Goal: Transaction & Acquisition: Purchase product/service

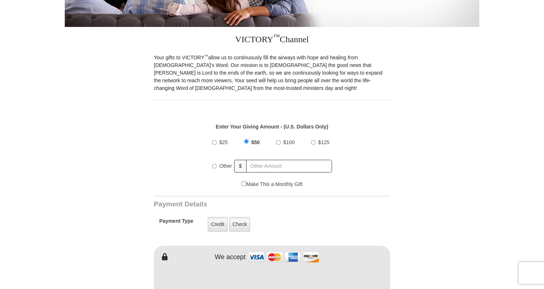
scroll to position [175, 0]
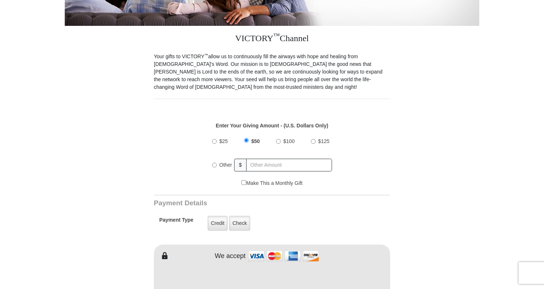
click at [276, 139] on input "$100" at bounding box center [278, 141] width 5 height 5
radio input "true"
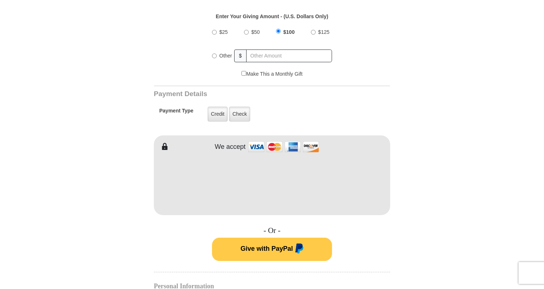
scroll to position [286, 0]
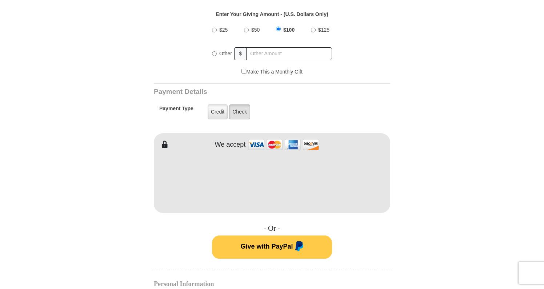
click at [242, 104] on label "Check" at bounding box center [239, 111] width 21 height 15
click at [0, 0] on input "Check" at bounding box center [0, 0] width 0 height 0
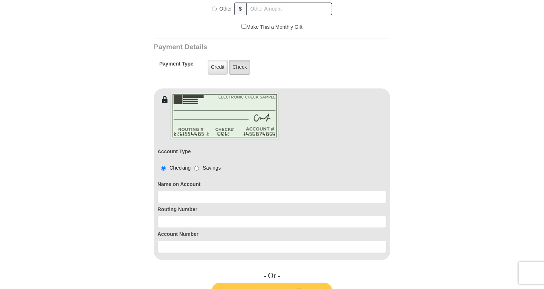
scroll to position [334, 0]
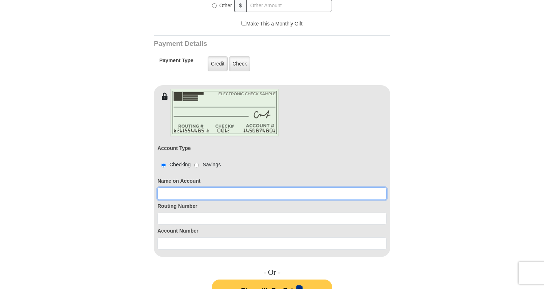
click at [180, 187] on input at bounding box center [271, 193] width 229 height 12
type input "Sandra Frisbey"
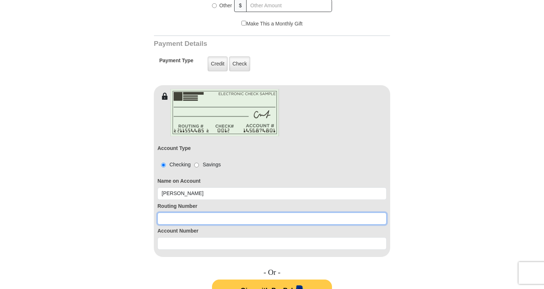
click at [175, 212] on input at bounding box center [271, 218] width 229 height 12
type input "031100102"
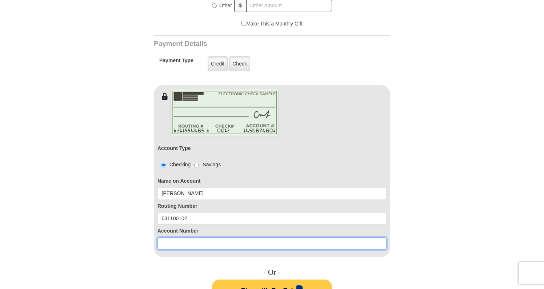
click at [172, 237] on input at bounding box center [271, 243] width 229 height 12
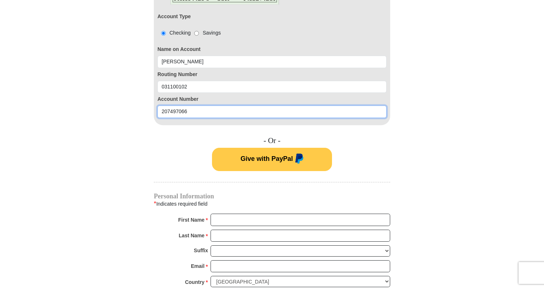
scroll to position [467, 0]
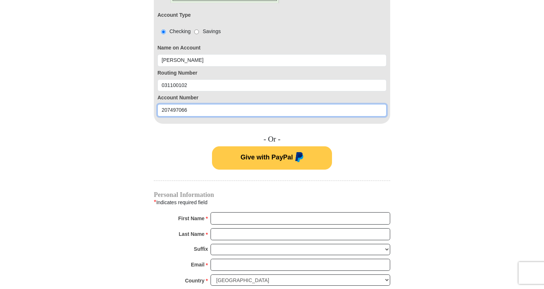
type input "207497066"
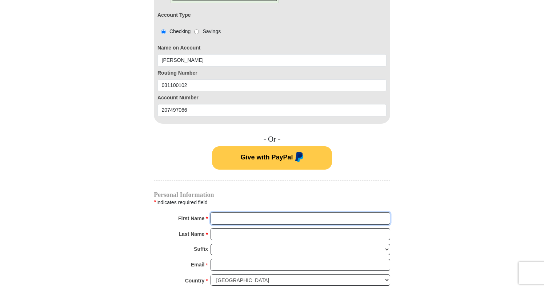
click at [227, 212] on input "First Name *" at bounding box center [300, 218] width 180 height 12
type input "Sandra"
click at [227, 228] on input "Last Name *" at bounding box center [300, 234] width 180 height 12
type input "Frisbey"
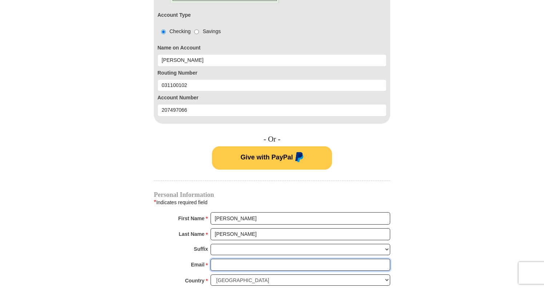
click at [231, 258] on input "Email *" at bounding box center [300, 264] width 180 height 12
type input "sfrisbey@hotmail.com"
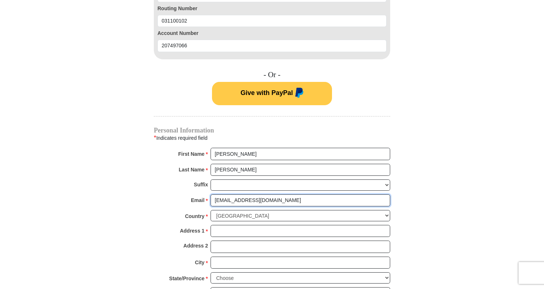
scroll to position [538, 0]
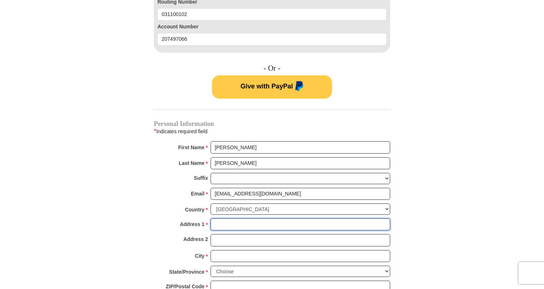
click at [226, 218] on input "Address 1 *" at bounding box center [300, 224] width 180 height 12
type input "697 Corsica Ave"
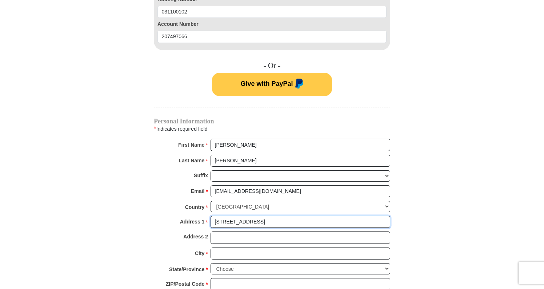
scroll to position [542, 0]
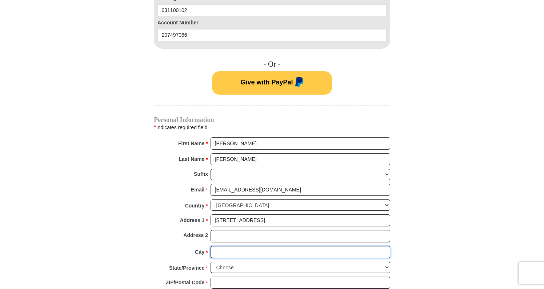
click at [227, 246] on input "City *" at bounding box center [300, 252] width 180 height 12
type input "Bear"
click at [226, 261] on select "Choose Alabama Alaska American Samoa Arizona Arkansas Armed Forces Americas Arm…" at bounding box center [300, 266] width 180 height 11
select select "DE"
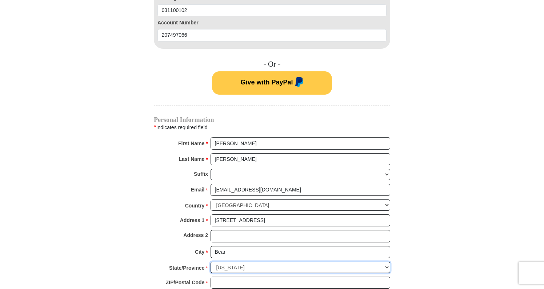
click at [210, 261] on select "Choose Alabama Alaska American Samoa Arizona Arkansas Armed Forces Americas Arm…" at bounding box center [300, 266] width 180 height 11
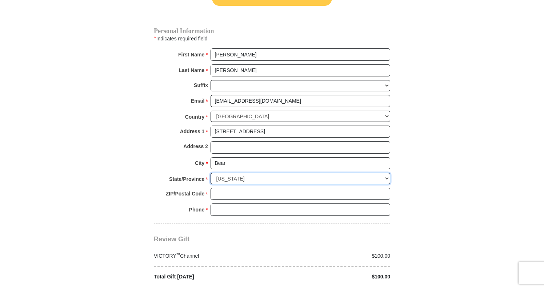
scroll to position [632, 0]
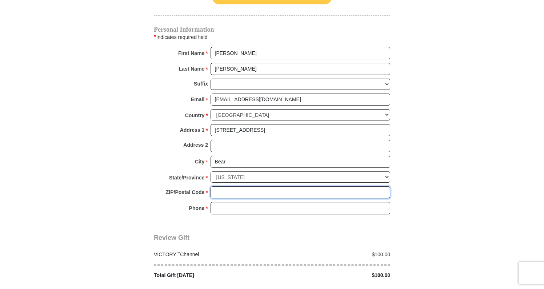
click at [224, 186] on input "ZIP/Postal Code *" at bounding box center [300, 192] width 180 height 12
type input "19701"
click at [233, 202] on input "Phone * *" at bounding box center [300, 208] width 180 height 12
type input "3025596277"
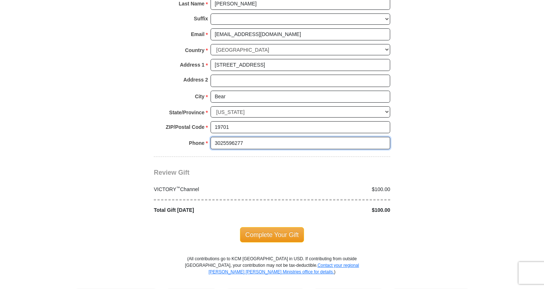
scroll to position [705, 0]
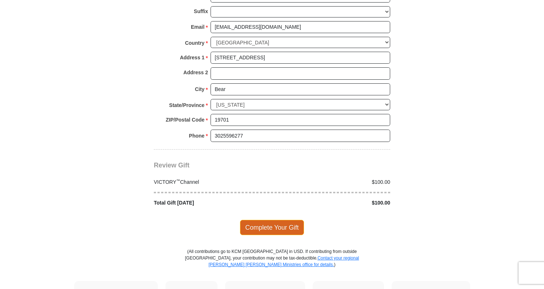
click at [268, 220] on span "Complete Your Gift" at bounding box center [272, 227] width 64 height 15
